Goal: Task Accomplishment & Management: Complete application form

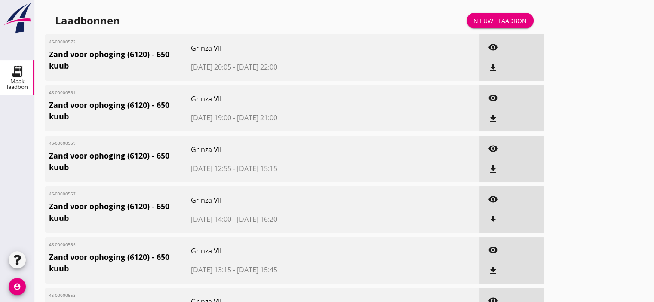
click at [486, 18] on div "Nieuwe laadbon" at bounding box center [499, 20] width 53 height 9
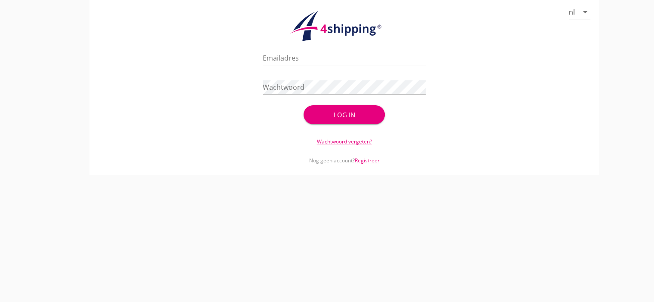
click at [276, 57] on input "Emailadres" at bounding box center [344, 58] width 163 height 14
type input "[EMAIL_ADDRESS][DOMAIN_NAME]"
click at [329, 111] on div "Log in" at bounding box center [344, 115] width 54 height 10
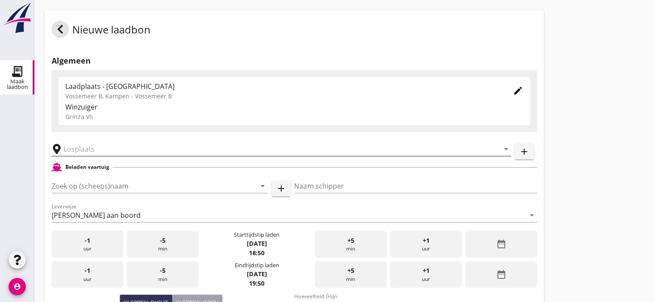
click at [100, 148] on input "text" at bounding box center [275, 149] width 423 height 14
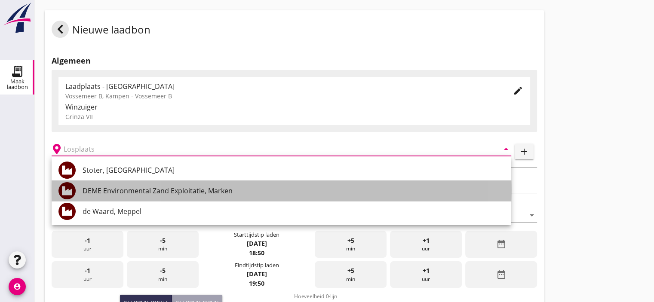
click at [125, 187] on div "DEME Environmental Zand Exploitatie, Marken" at bounding box center [294, 191] width 422 height 10
type input "DEME Environmental Zand Exploitatie, Marken"
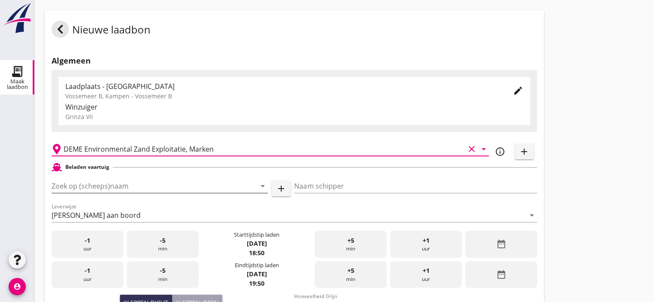
click at [125, 187] on input "Zoek op (scheeps)naam" at bounding box center [148, 186] width 192 height 14
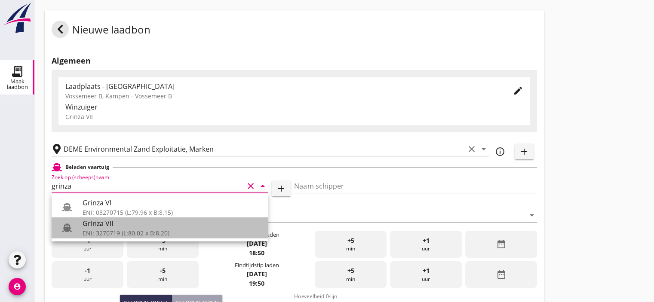
click at [107, 227] on div "Grinza VII" at bounding box center [172, 223] width 178 height 10
type input "Grinza VII"
type input "[PERSON_NAME]-[PERSON_NAME]"
type input "646"
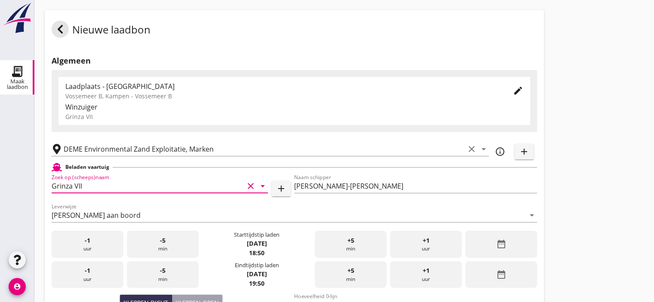
type input "Grinza VII"
click at [350, 244] on span "+5" at bounding box center [350, 240] width 7 height 9
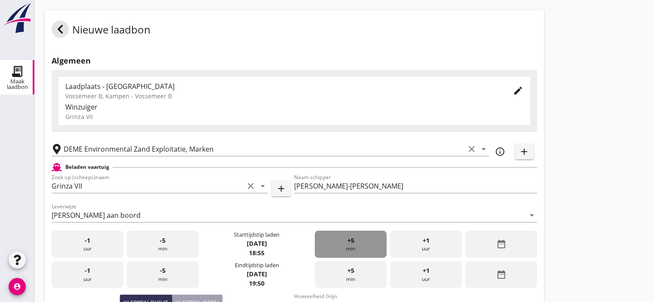
click at [350, 244] on span "+5" at bounding box center [350, 240] width 7 height 9
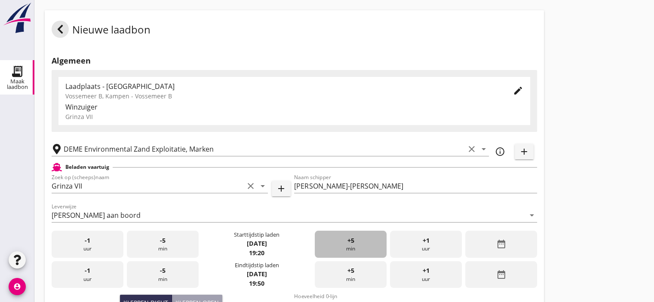
click at [350, 244] on span "+5" at bounding box center [350, 240] width 7 height 9
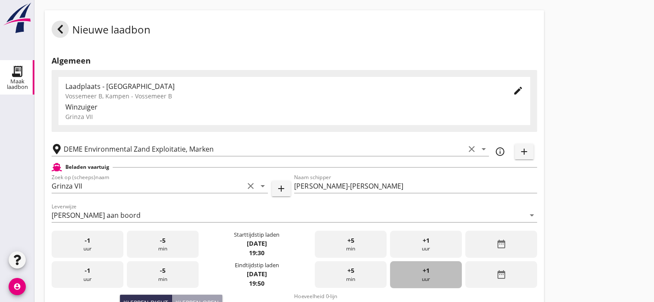
click at [425, 273] on span "+1" at bounding box center [426, 270] width 7 height 9
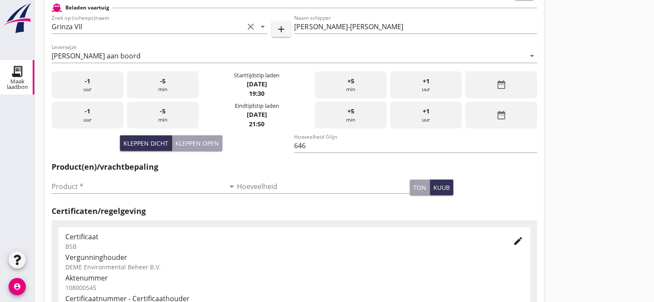
scroll to position [160, 0]
click at [147, 183] on input "Product *" at bounding box center [138, 186] width 173 height 14
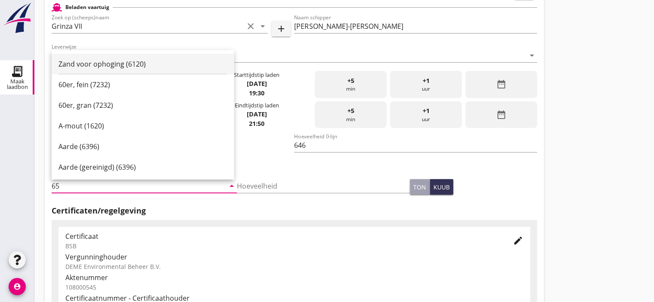
type input "6"
click at [117, 67] on div "Zand voor ophoging (6120)" at bounding box center [142, 63] width 169 height 10
type input "Zand voor ophoging (6120)"
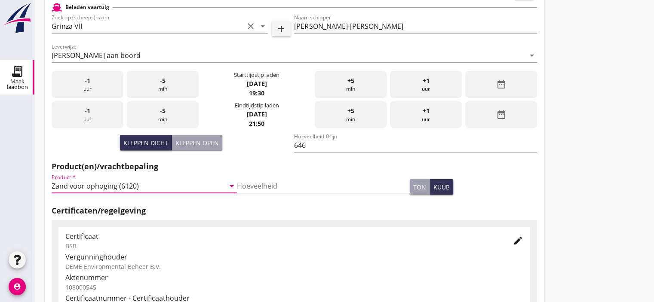
click at [253, 188] on input "Hoeveelheid" at bounding box center [323, 186] width 173 height 14
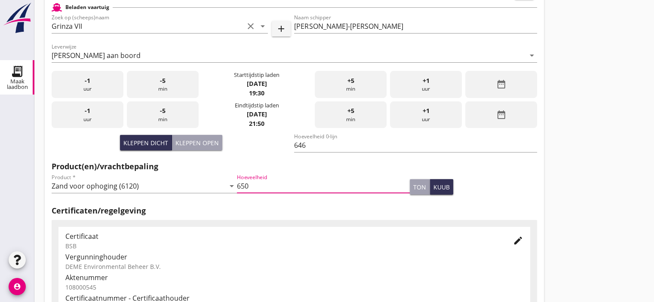
type input "650"
